Goal: Transaction & Acquisition: Purchase product/service

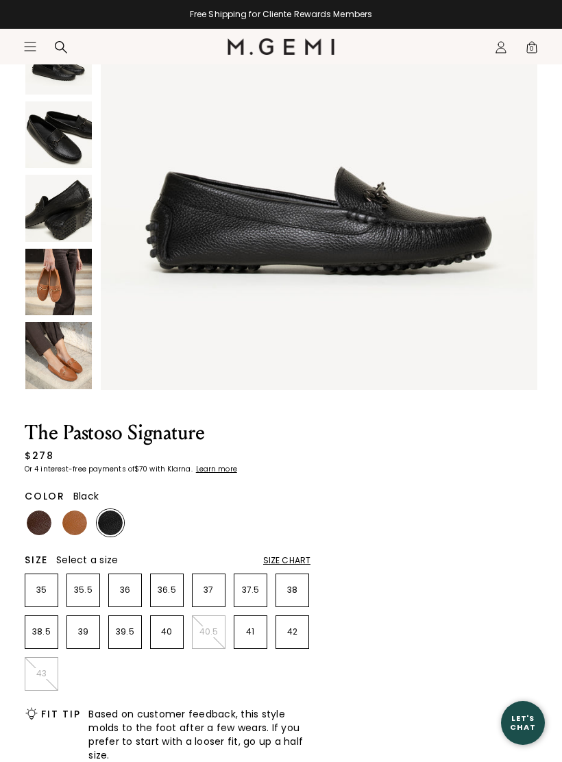
scroll to position [199, 0]
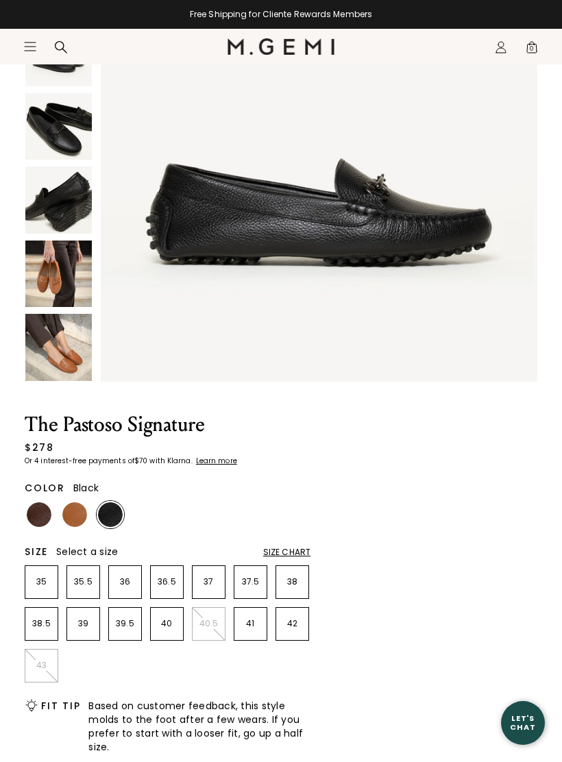
click at [45, 518] on img at bounding box center [39, 515] width 25 height 25
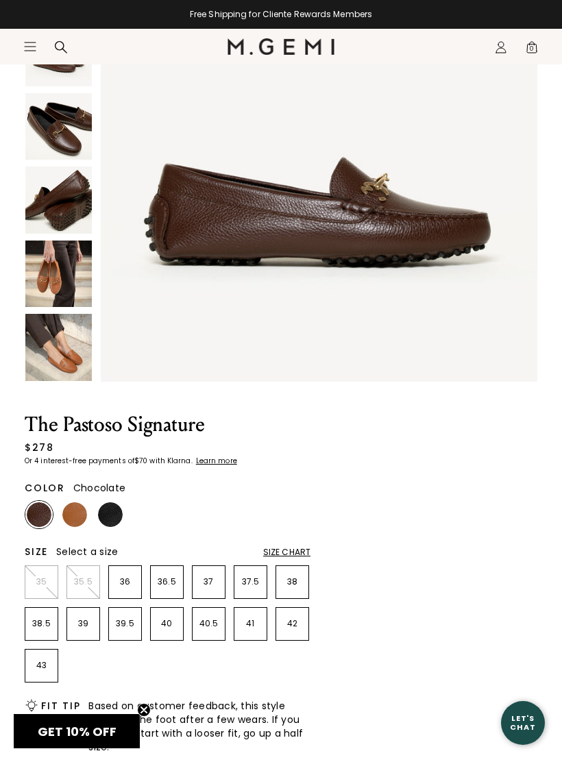
click at [494, 326] on img at bounding box center [319, 163] width 437 height 437
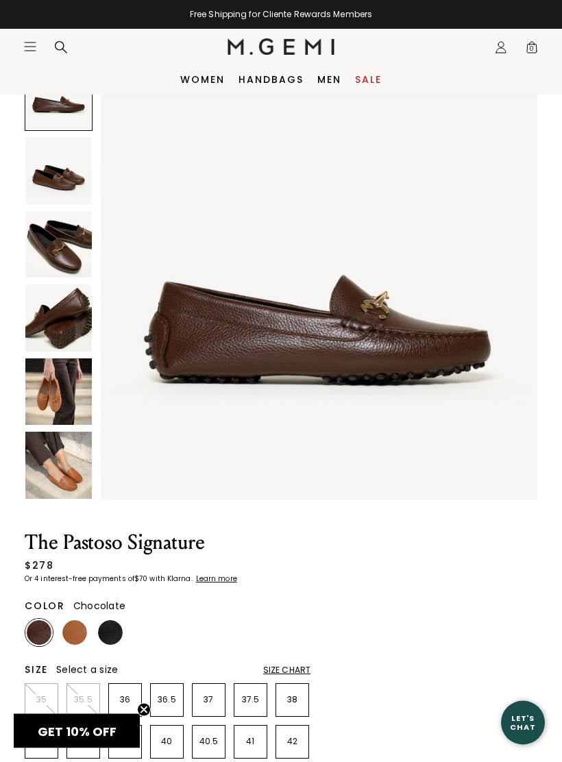
click at [86, 271] on img at bounding box center [58, 245] width 67 height 67
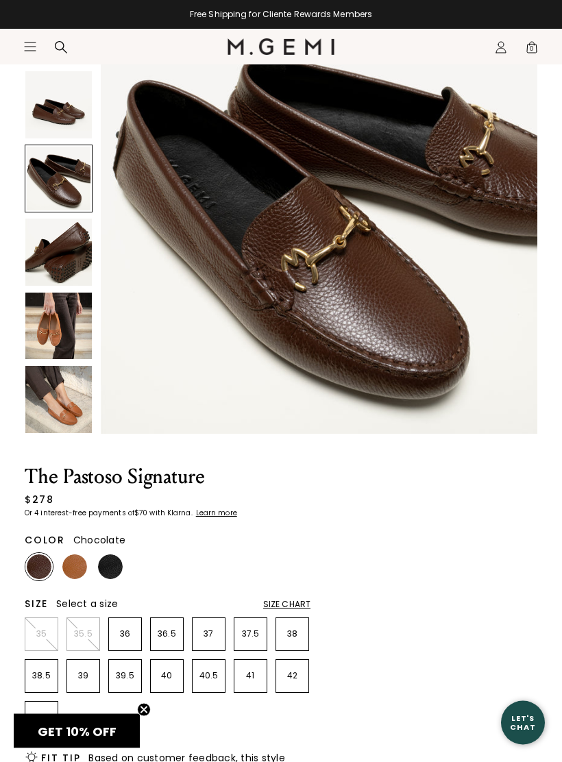
scroll to position [148, 0]
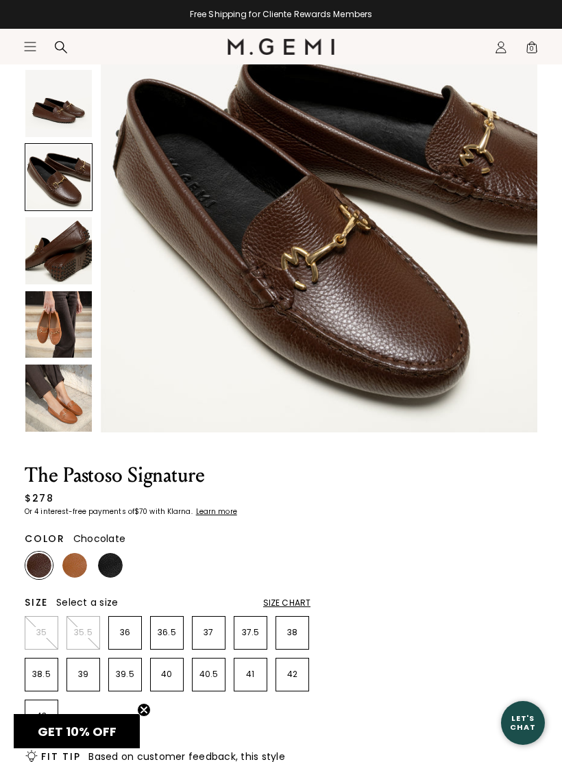
click at [82, 565] on img at bounding box center [74, 565] width 25 height 25
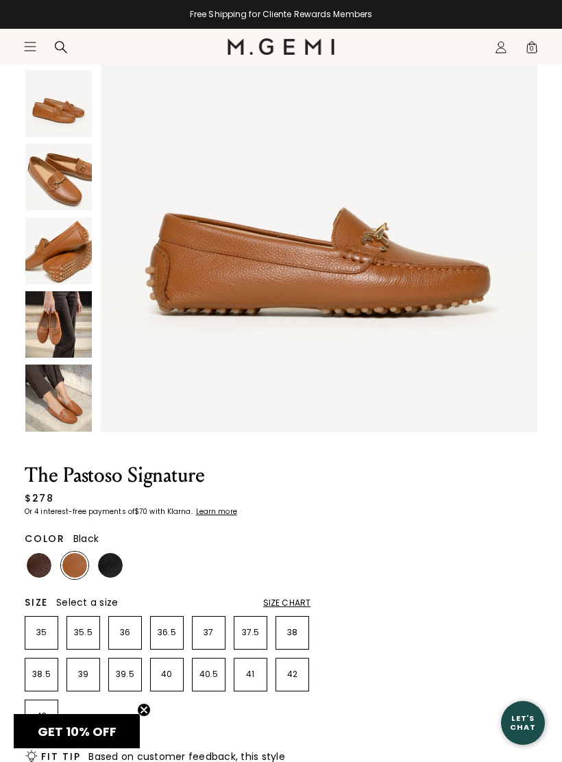
click at [115, 571] on img at bounding box center [110, 565] width 25 height 25
